Goal: Book appointment/travel/reservation

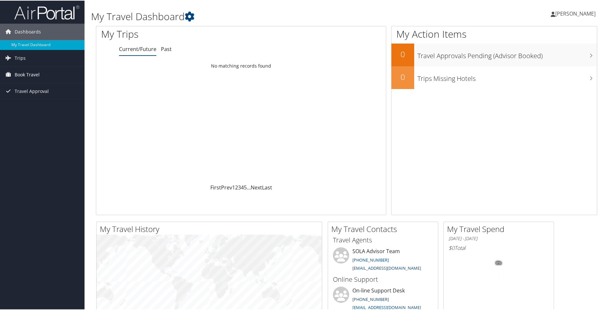
click at [22, 82] on span "Book Travel" at bounding box center [27, 74] width 25 height 16
click at [47, 96] on link "Book/Manage Online Trips" at bounding box center [42, 97] width 85 height 10
